Goal: Obtain resource: Obtain resource

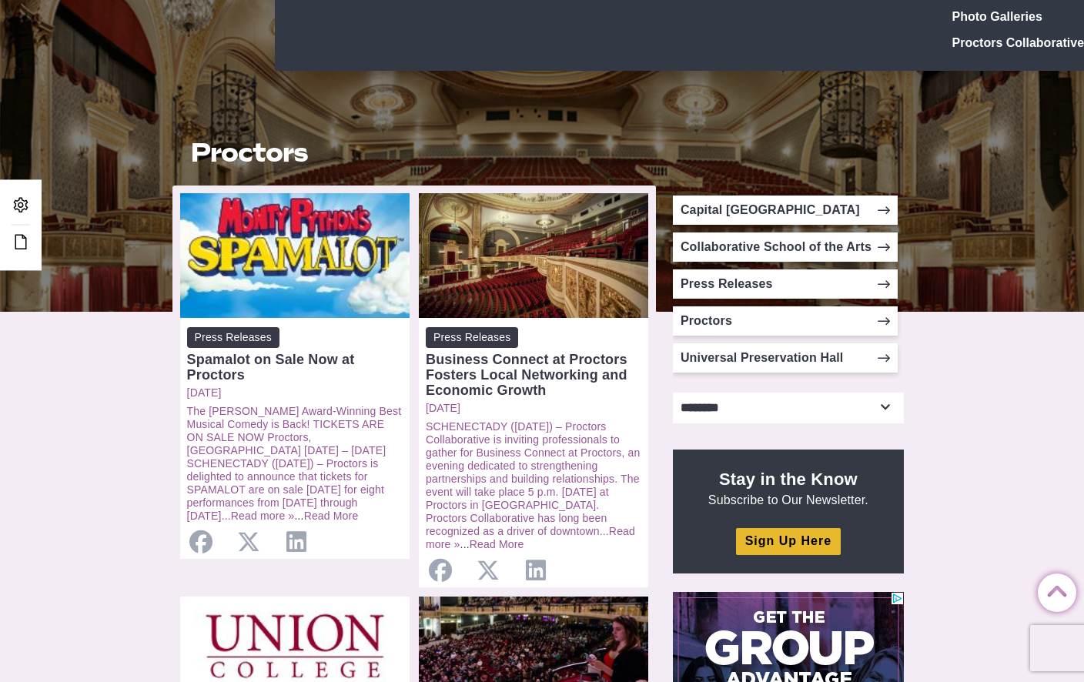
scroll to position [172, 0]
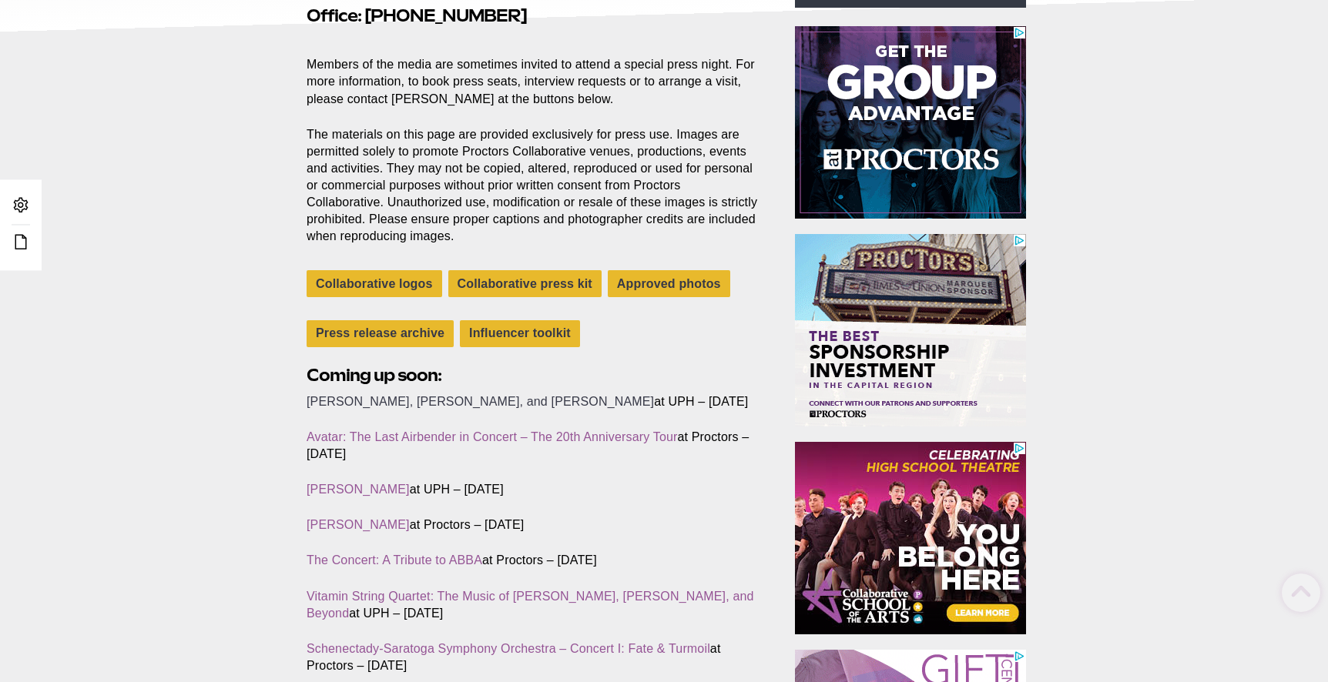
scroll to position [335, 0]
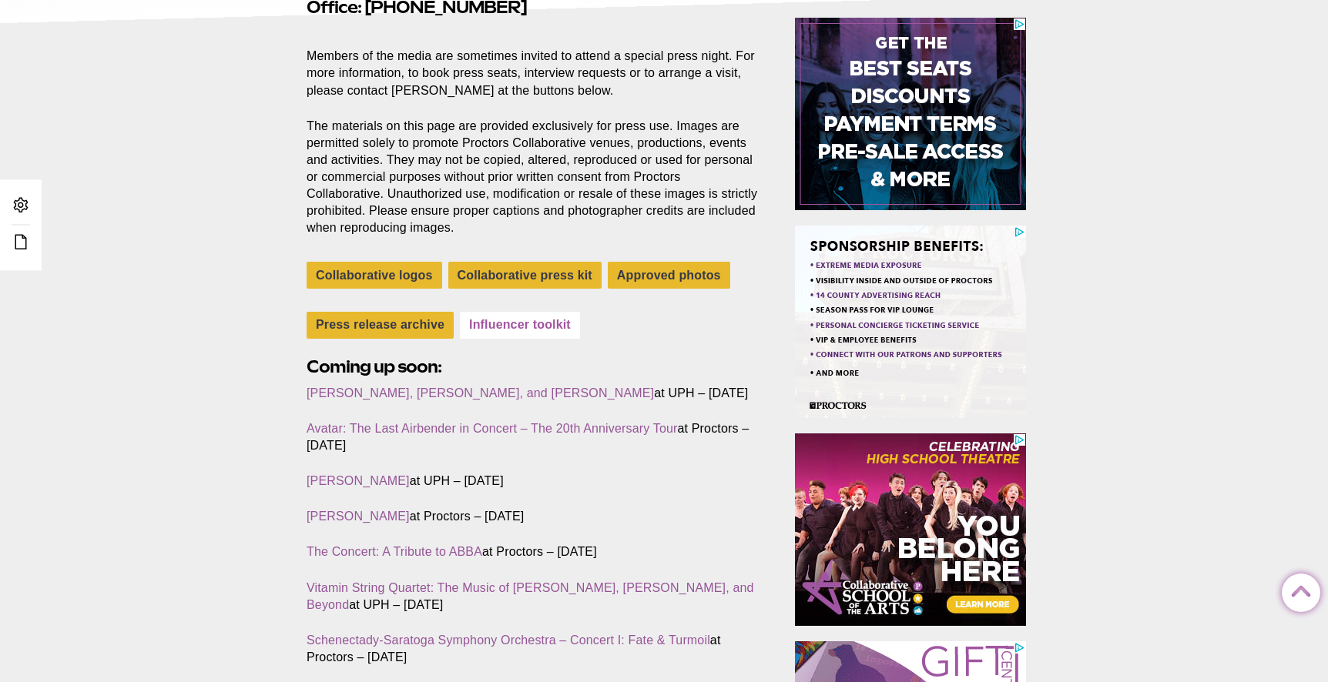
click at [548, 315] on link "Influencer toolkit" at bounding box center [520, 325] width 120 height 27
